Goal: Task Accomplishment & Management: Complete application form

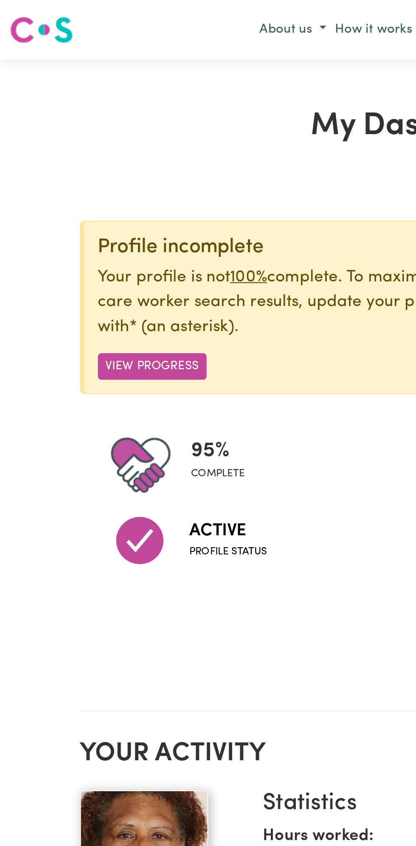
click at [95, 235] on span "complete" at bounding box center [108, 235] width 27 height 8
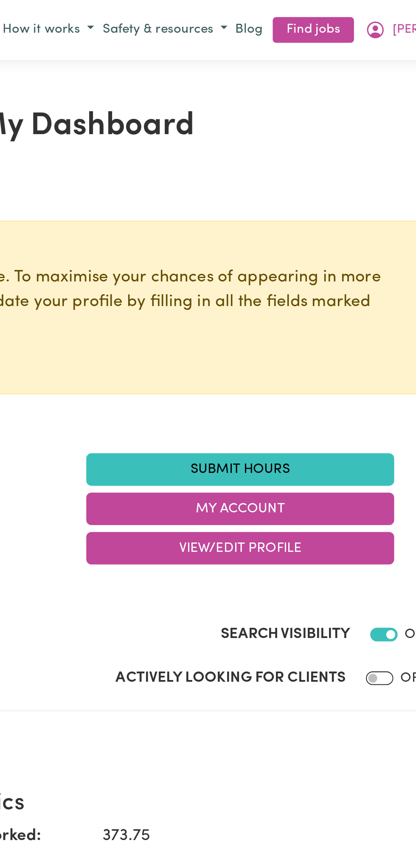
click at [285, 233] on link "Submit Hours" at bounding box center [284, 233] width 153 height 16
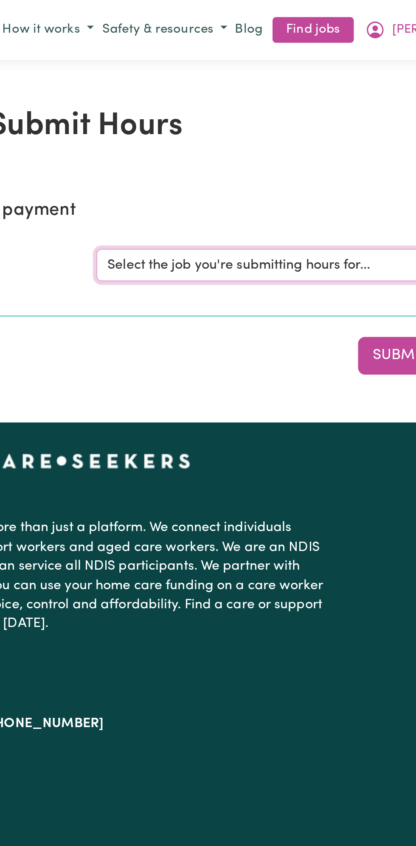
click at [326, 129] on select "Select the job you're submitting hours for... [Vartouhie ([PERSON_NAME]) [PERSO…" at bounding box center [312, 131] width 198 height 16
select select "13810"
click at [213, 123] on select "Select the job you're submitting hours for... [Vartouhie ([PERSON_NAME]) [PERSO…" at bounding box center [312, 131] width 198 height 16
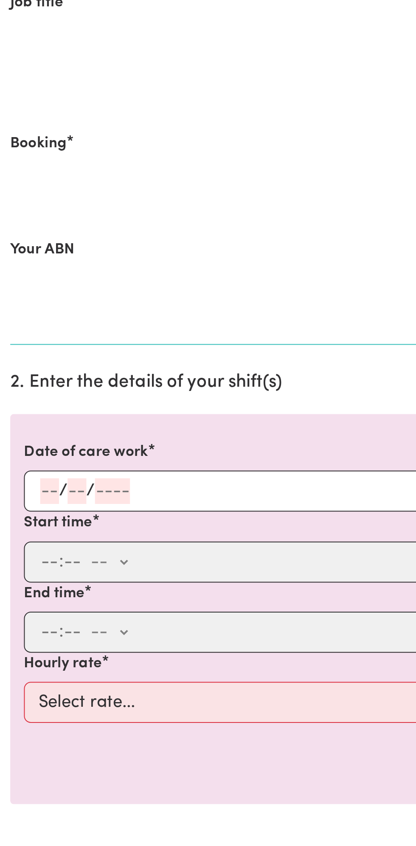
click at [35, 367] on input "number" at bounding box center [38, 371] width 9 height 13
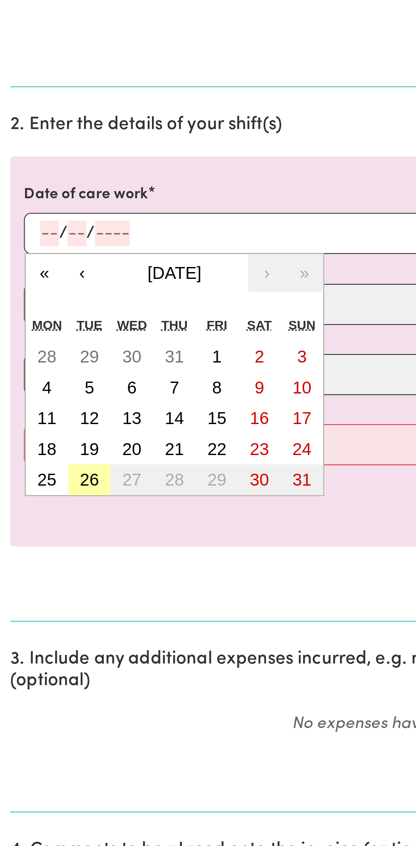
click at [51, 494] on button "26" at bounding box center [44, 493] width 21 height 15
type input "[DATE]"
type input "26"
type input "8"
type input "2025"
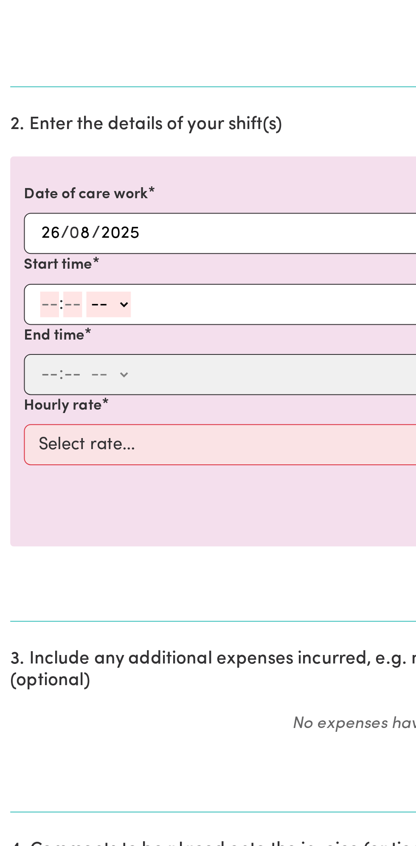
click at [27, 402] on input "number" at bounding box center [24, 406] width 9 height 13
type input "12"
type input "0"
click at [64, 406] on select "-- am pm" at bounding box center [55, 406] width 22 height 13
select select "pm"
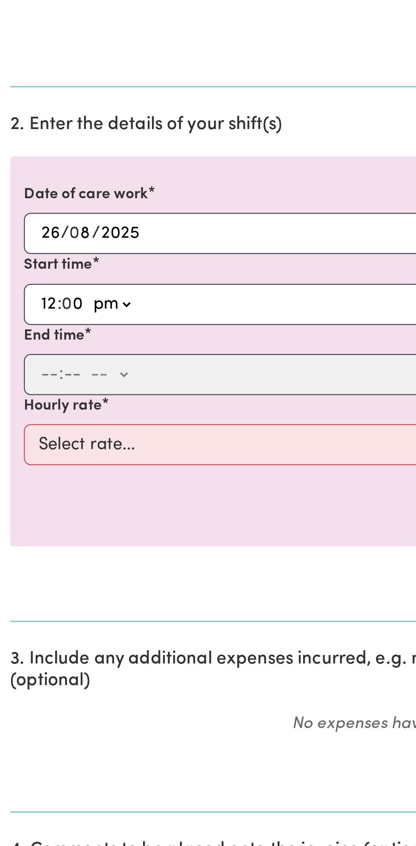
click at [44, 400] on select "-- am pm" at bounding box center [55, 406] width 22 height 13
type input "12:00"
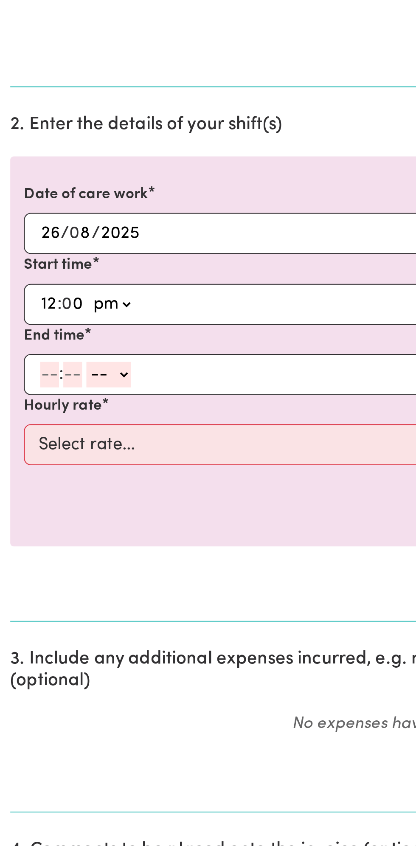
click at [24, 441] on input "number" at bounding box center [24, 441] width 9 height 13
type input "1"
click at [41, 439] on select "-- am pm" at bounding box center [50, 441] width 22 height 13
select select "pm"
click at [39, 435] on select "-- am pm" at bounding box center [50, 441] width 22 height 13
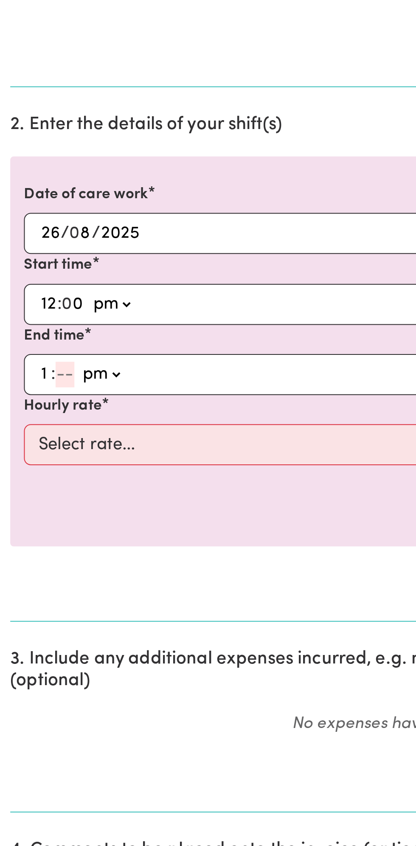
click at [34, 438] on input "number" at bounding box center [32, 441] width 9 height 13
type input "0"
type input "13:00"
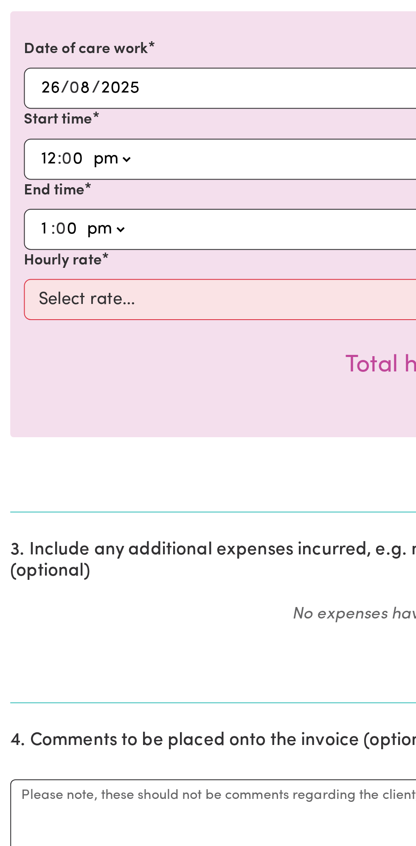
type input "0"
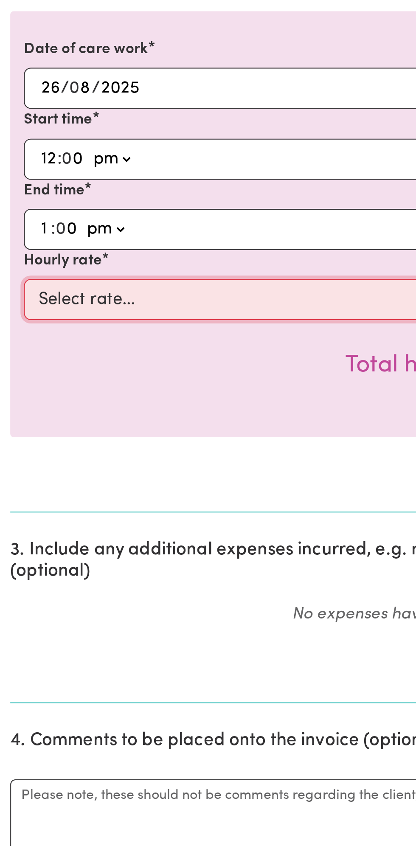
click at [118, 466] on select "Select rate... $49.00 (Weekday) $60.00 ([DATE])" at bounding box center [208, 476] width 392 height 20
select select "49-Weekday"
click at [12, 466] on select "Select rate... $49.00 (Weekday) $60.00 ([DATE])" at bounding box center [208, 476] width 392 height 20
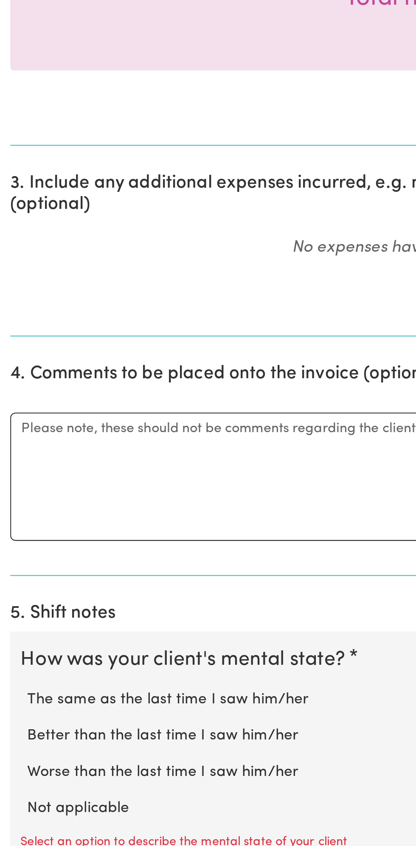
scroll to position [84, 0]
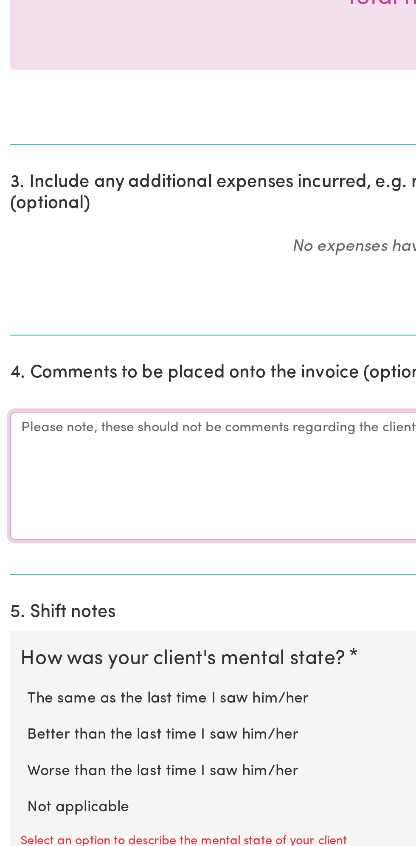
click at [95, 638] on textarea "Comments" at bounding box center [208, 662] width 406 height 64
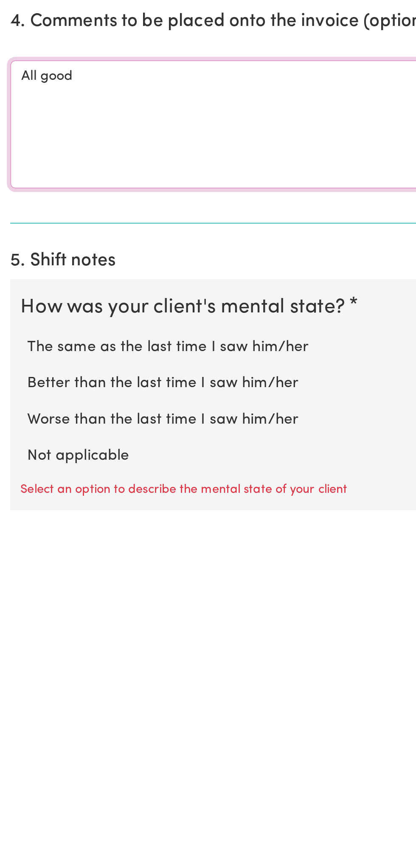
scroll to position [92, 0]
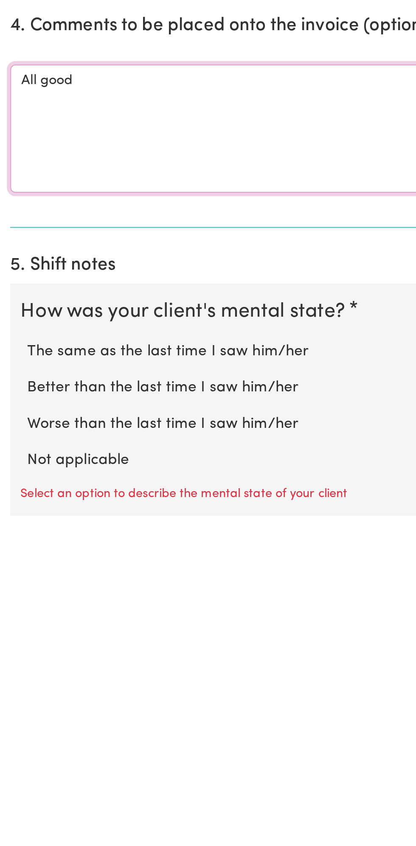
type textarea "All good"
click at [58, 813] on label "Not applicable" at bounding box center [208, 818] width 389 height 11
click at [14, 813] on input "Not applicable" at bounding box center [13, 813] width 0 height 0
radio input "true"
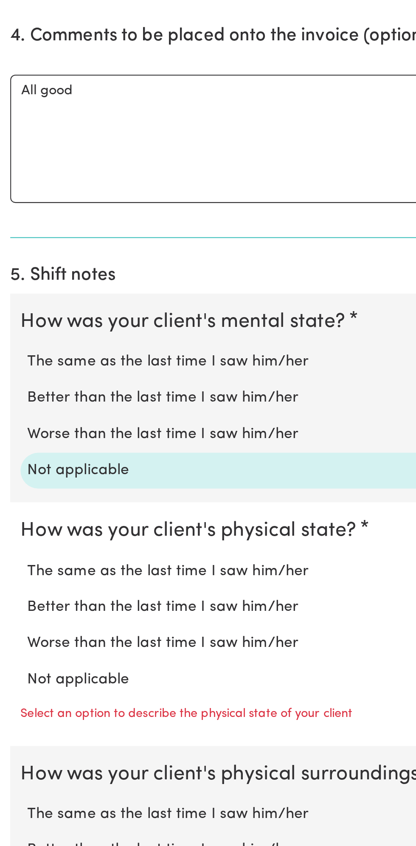
scroll to position [254, 0]
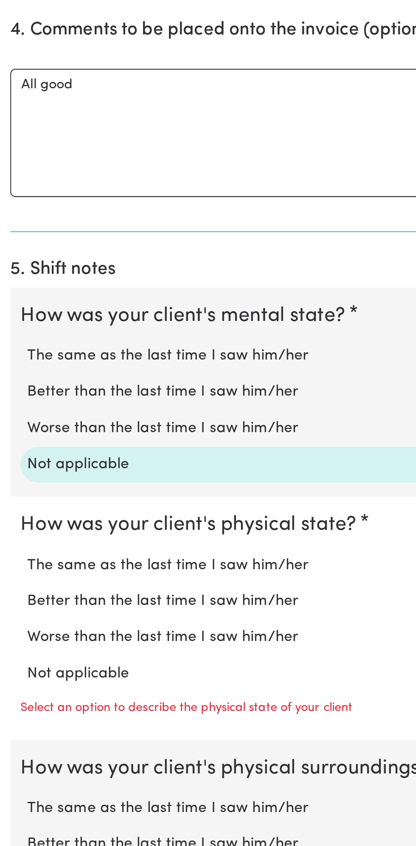
click at [56, 756] on label "Not applicable" at bounding box center [208, 760] width 389 height 11
click at [14, 755] on input "Not applicable" at bounding box center [13, 755] width 0 height 0
radio input "true"
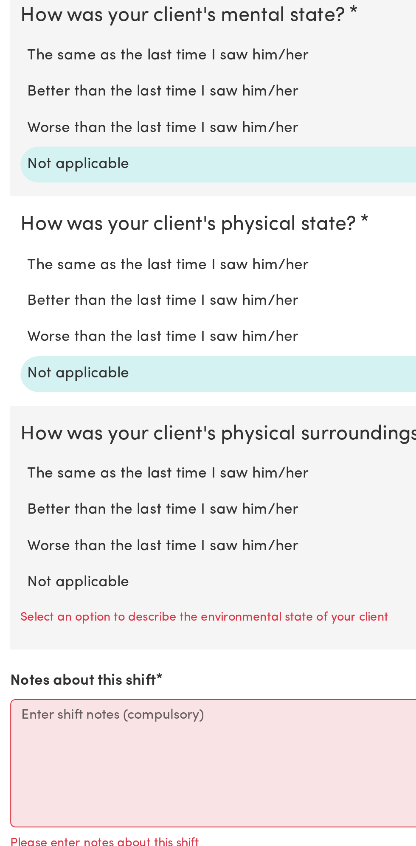
scroll to position [406, 0]
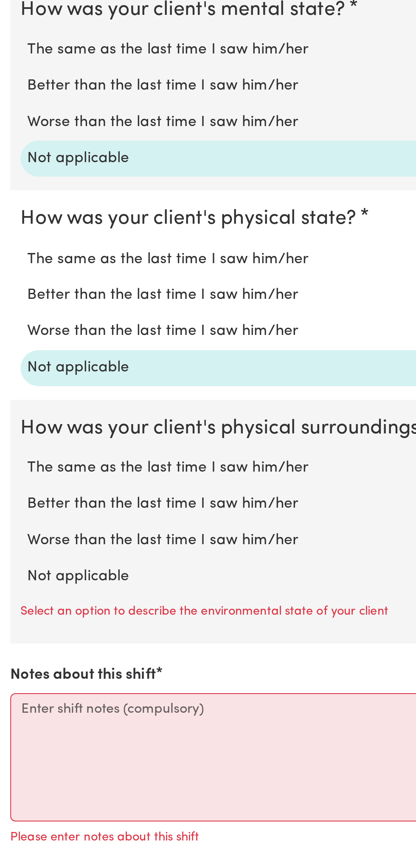
click at [63, 707] on label "Not applicable" at bounding box center [208, 712] width 389 height 11
click at [14, 706] on input "Not applicable" at bounding box center [13, 706] width 0 height 0
radio input "true"
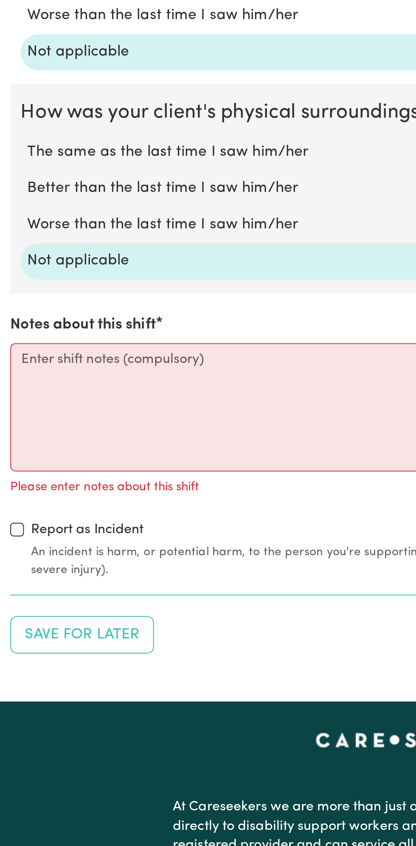
scroll to position [572, 0]
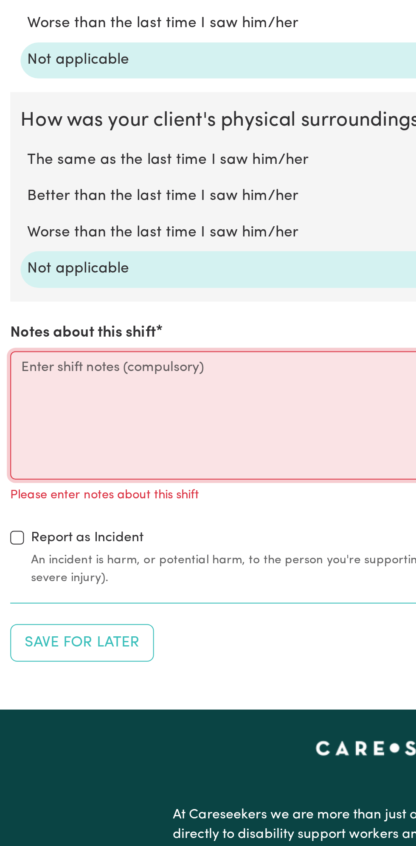
click at [61, 613] on textarea "Notes about this shift" at bounding box center [208, 619] width 406 height 64
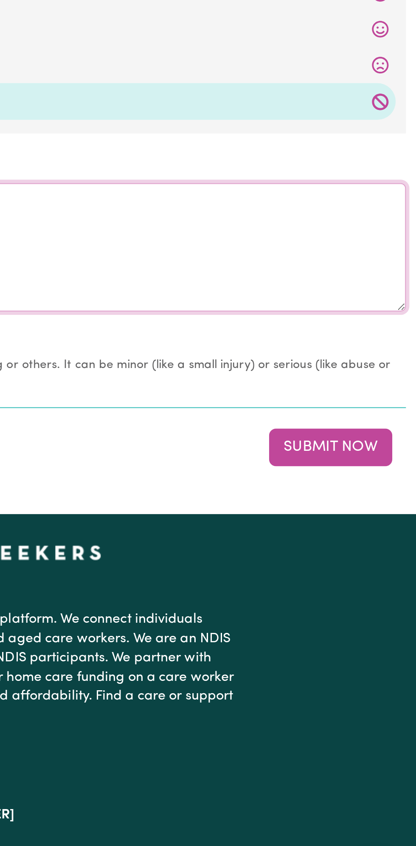
scroll to position [676, 0]
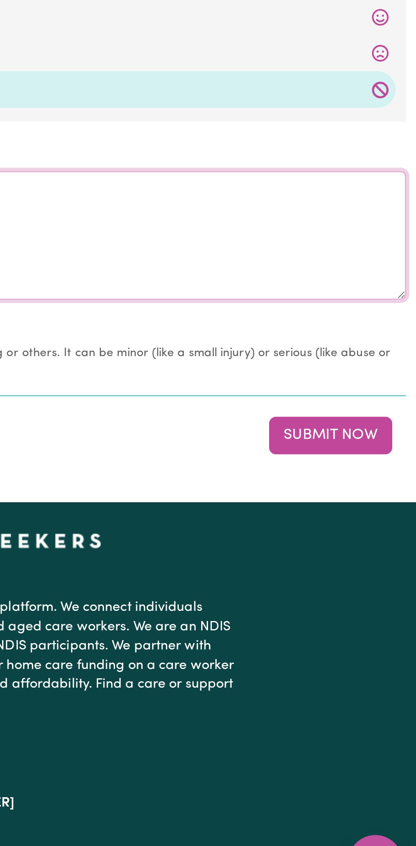
type textarea "All good nothing change"
click at [378, 611] on button "Submit Now" at bounding box center [373, 613] width 61 height 19
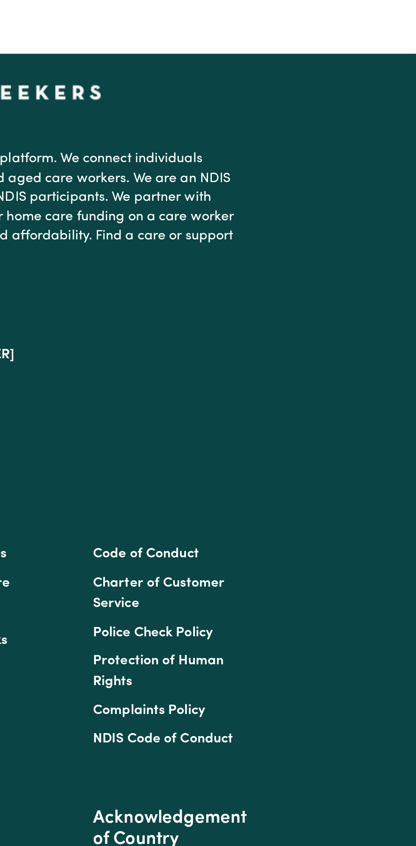
scroll to position [0, 0]
